Goal: Register for event/course

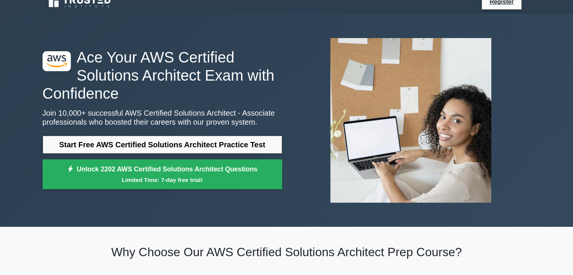
scroll to position [11, 0]
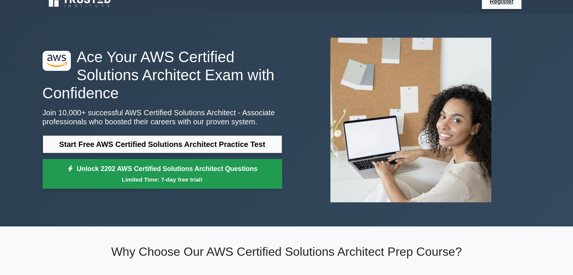
click at [203, 171] on link "Unlock 2202 AWS Certified Solutions Architect Questions Limited Time: 7-day fre…" at bounding box center [163, 174] width 240 height 30
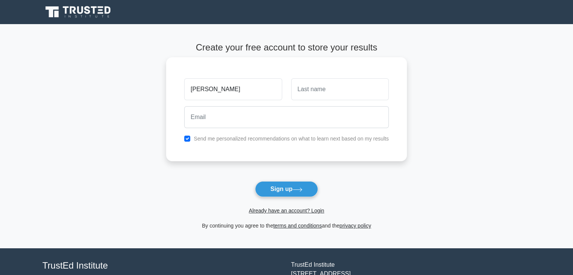
type input "Mohamed"
click at [317, 91] on input "text" at bounding box center [340, 89] width 98 height 22
type input "SAIFI"
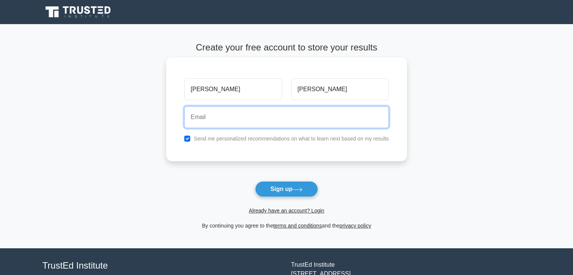
click at [232, 124] on input "email" at bounding box center [286, 117] width 205 height 22
type input "saifimsc@gmail.com"
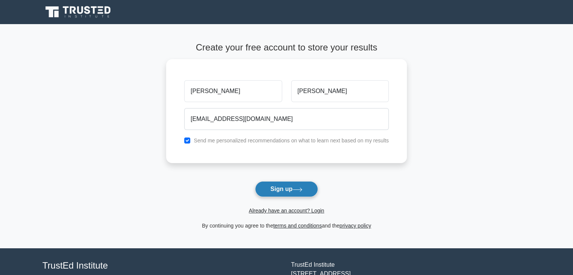
click at [307, 187] on button "Sign up" at bounding box center [286, 189] width 63 height 16
